Goal: Entertainment & Leisure: Consume media (video, audio)

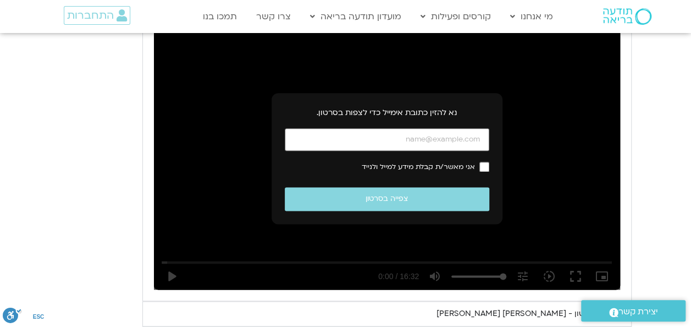
scroll to position [637, 0]
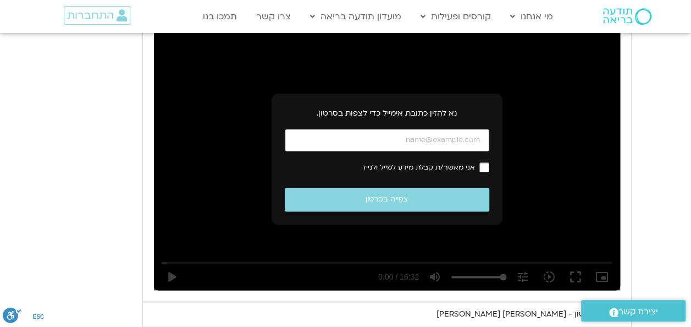
click at [401, 140] on input "כתובת אימייל" at bounding box center [387, 140] width 205 height 23
type input "[EMAIL_ADDRESS][DOMAIN_NAME]"
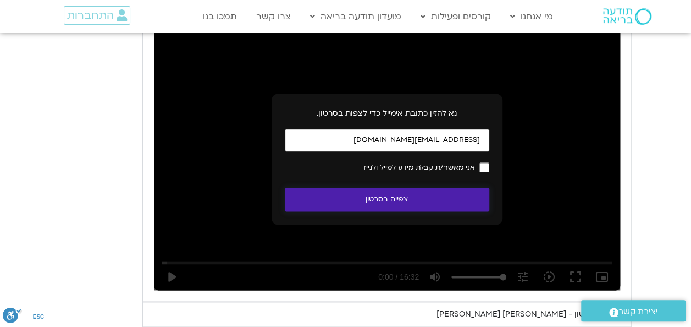
click at [453, 198] on button "צפייה בסרטון" at bounding box center [387, 199] width 205 height 24
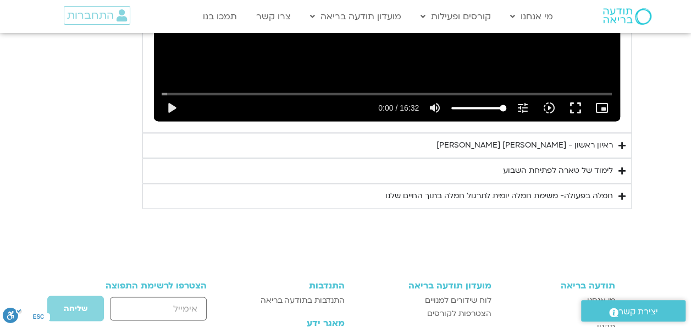
scroll to position [805, 0]
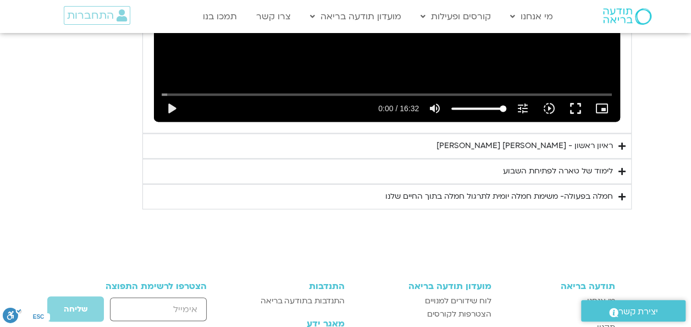
click at [581, 141] on div "ראיון ראשון - [PERSON_NAME] [PERSON_NAME]" at bounding box center [525, 145] width 176 height 13
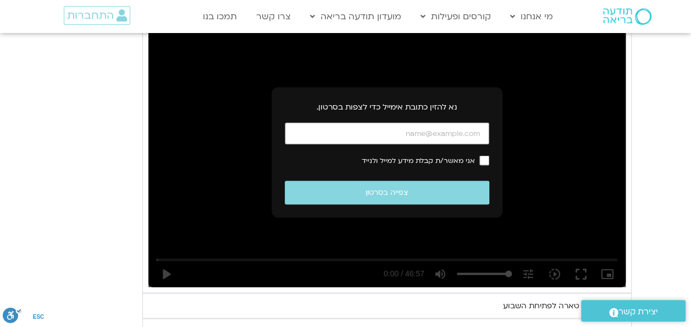
scroll to position [947, 0]
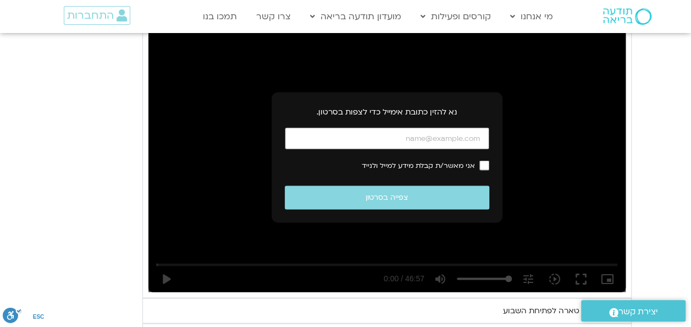
click at [483, 135] on input "כתובת אימייל" at bounding box center [387, 138] width 205 height 23
type input "[EMAIL_ADDRESS][DOMAIN_NAME]"
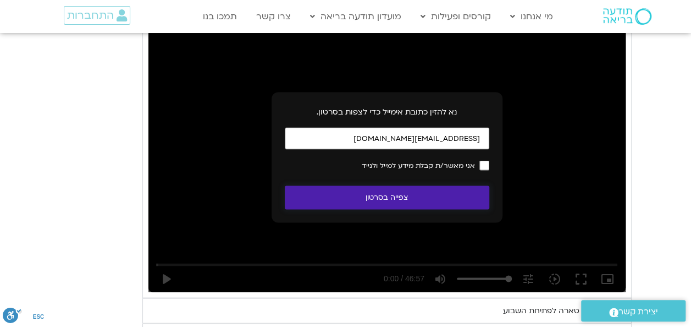
click at [421, 188] on button "צפייה בסרטון" at bounding box center [387, 197] width 205 height 24
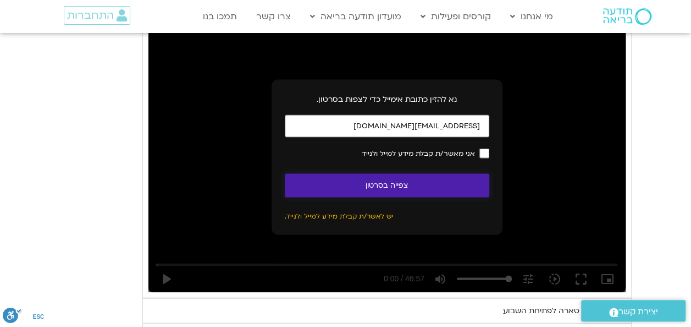
click at [444, 179] on button "צפייה בסרטון" at bounding box center [387, 185] width 205 height 24
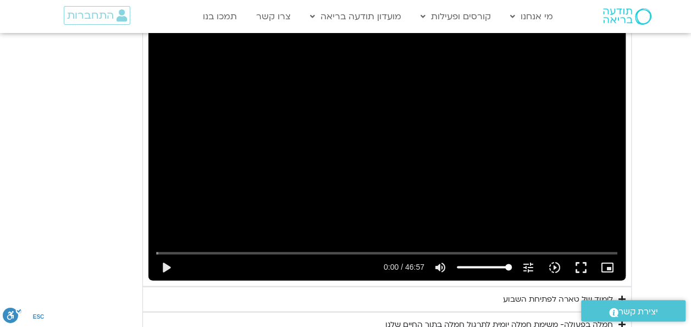
scroll to position [958, 0]
